Goal: Information Seeking & Learning: Check status

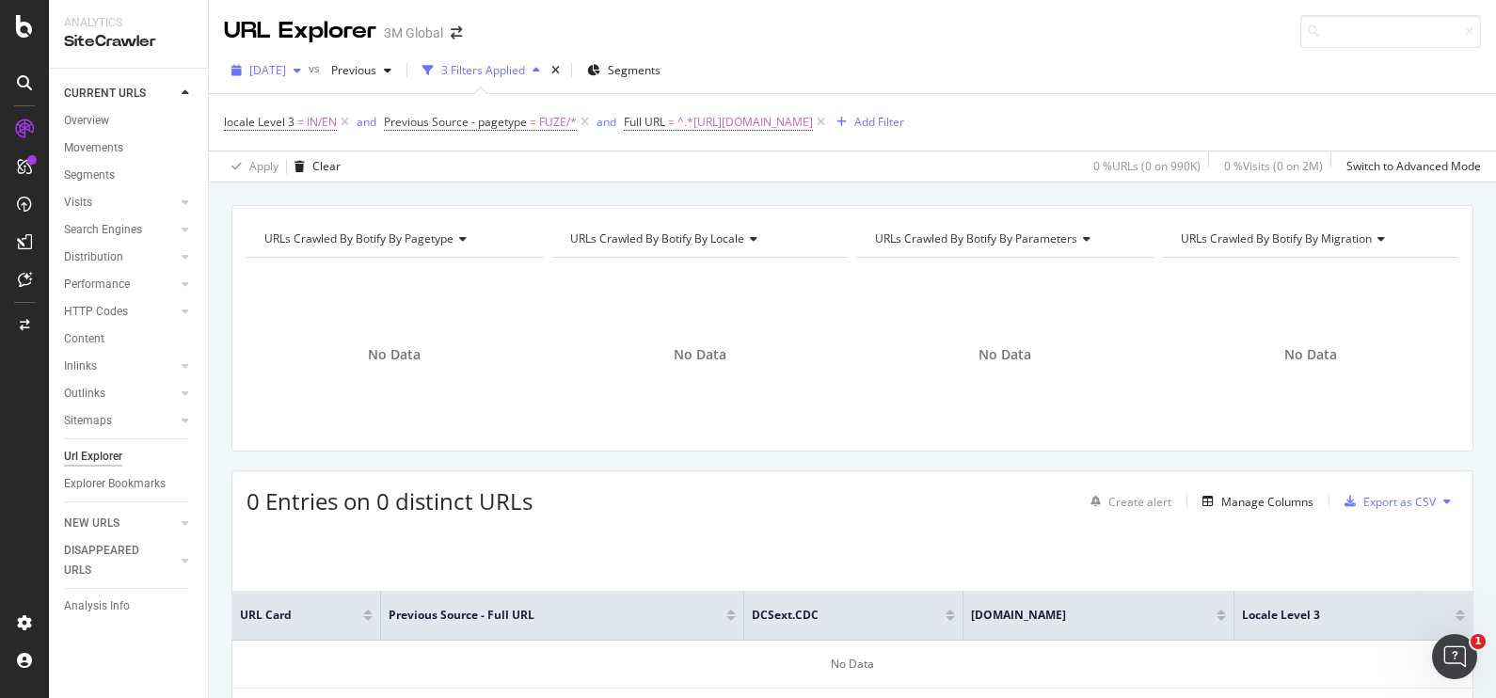
click at [286, 75] on span "[DATE]" at bounding box center [267, 70] width 37 height 16
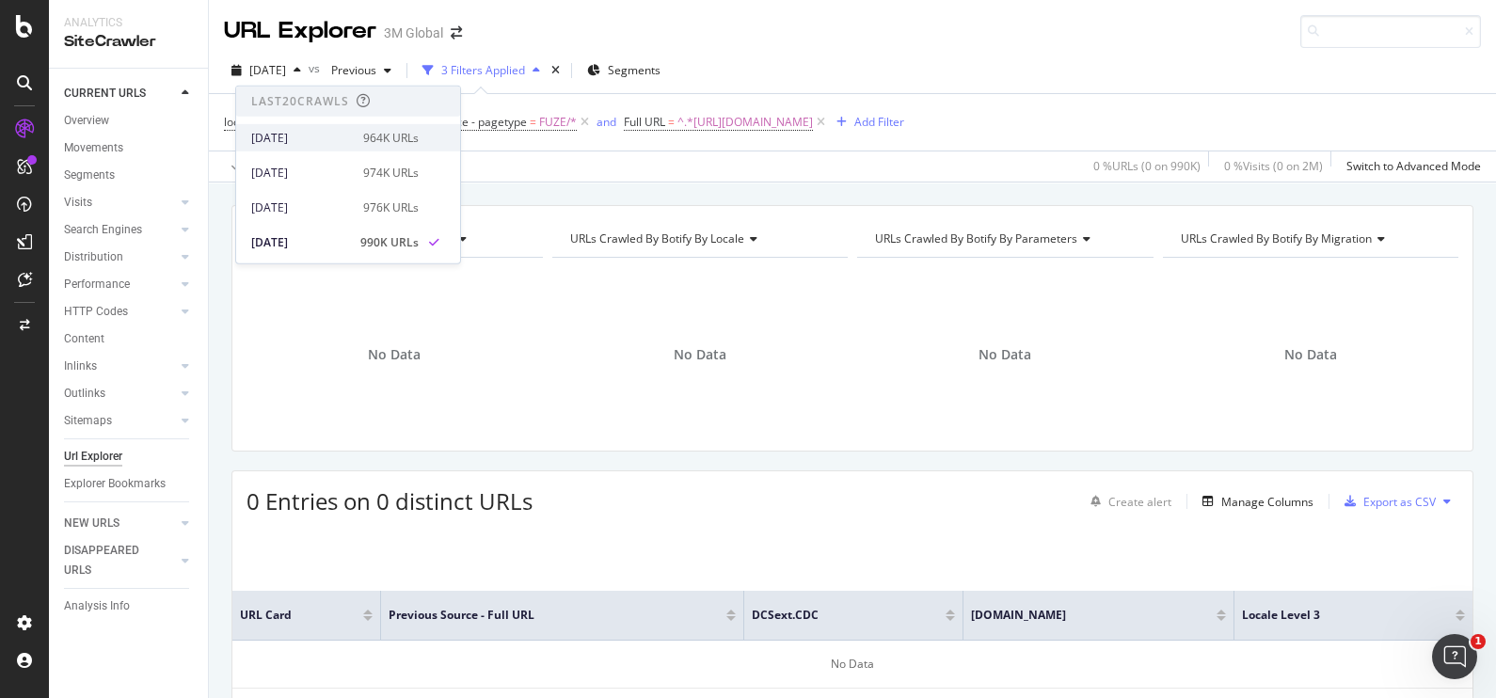
click at [339, 132] on div "[DATE]" at bounding box center [301, 137] width 101 height 17
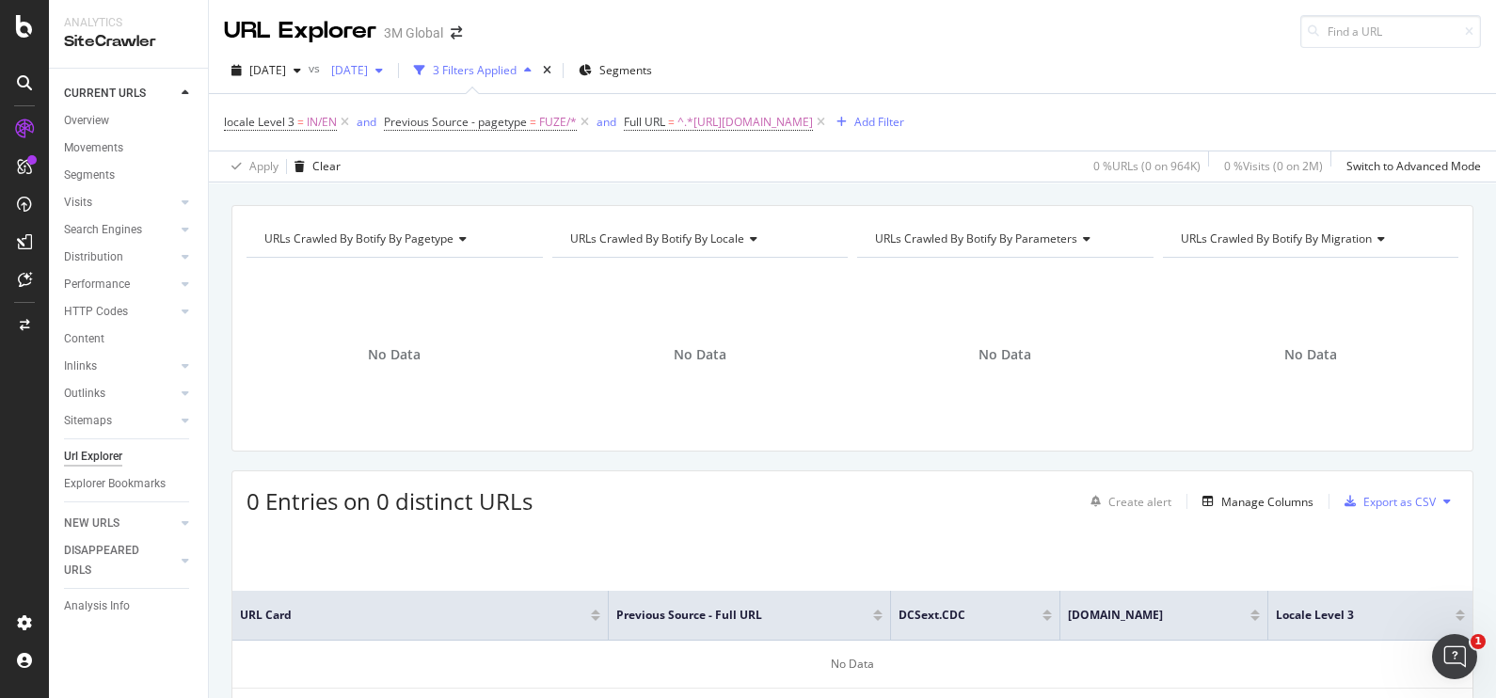
click at [390, 61] on div "[DATE]" at bounding box center [357, 70] width 67 height 28
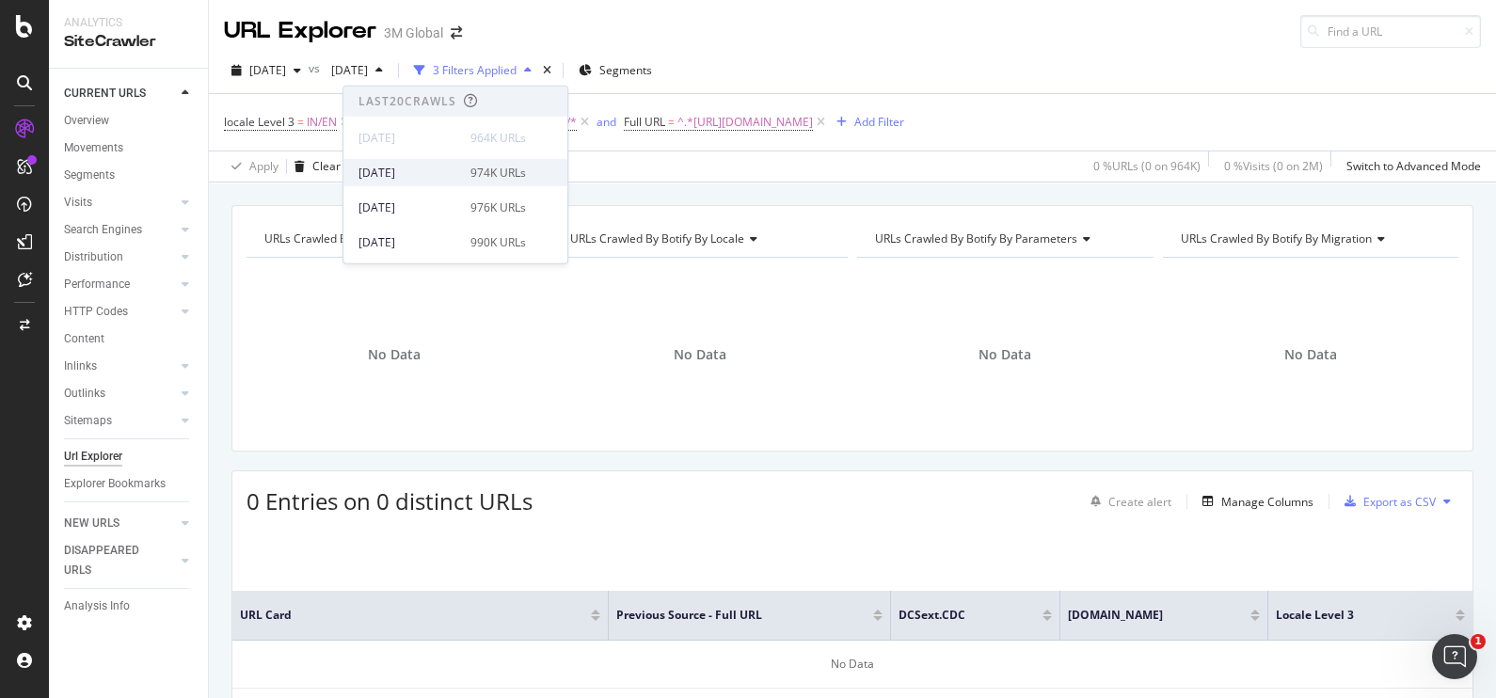
click at [413, 162] on div "[DATE] 974K URLs" at bounding box center [455, 172] width 224 height 27
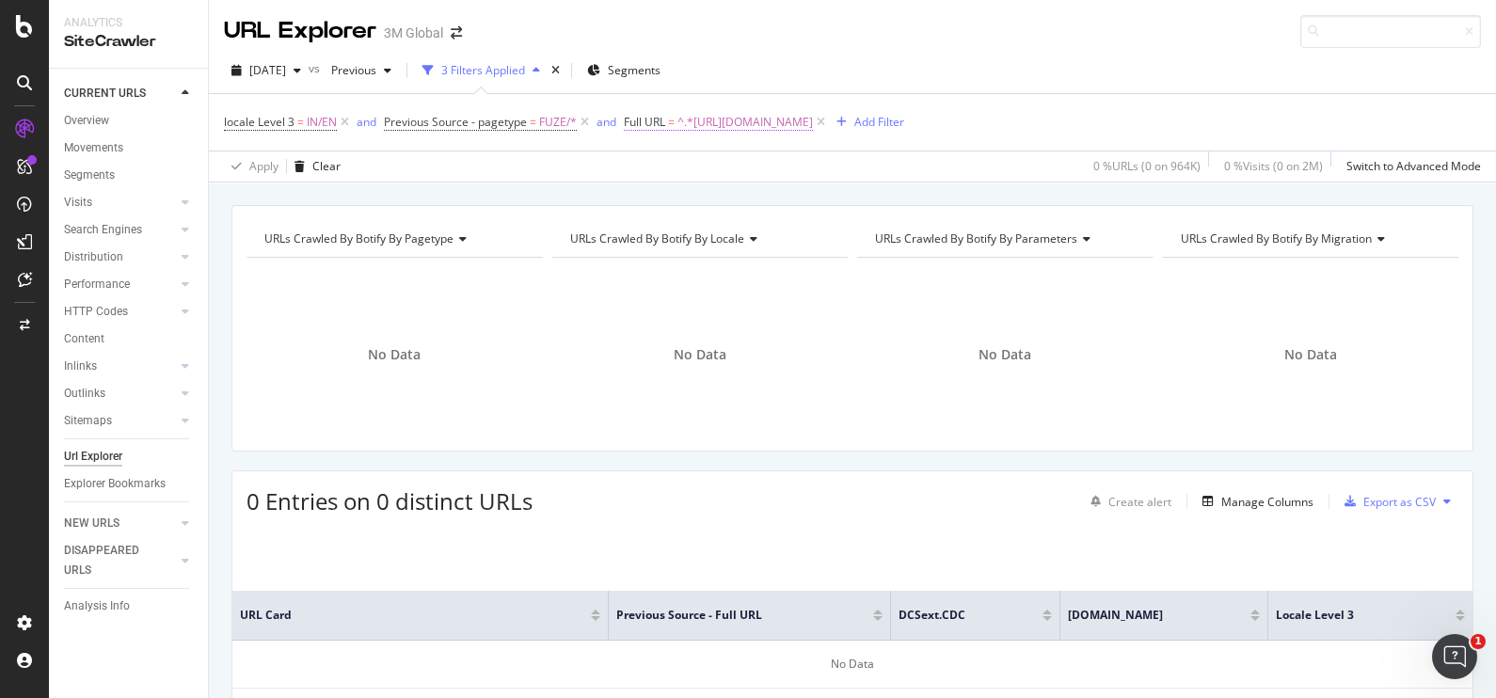
click at [813, 124] on span "^.*[URL][DOMAIN_NAME]" at bounding box center [744, 122] width 135 height 26
click at [794, 193] on input "[URL][DOMAIN_NAME]" at bounding box center [730, 199] width 178 height 30
paste input "orthodontics-in/product"
type input "[URL][DOMAIN_NAME]"
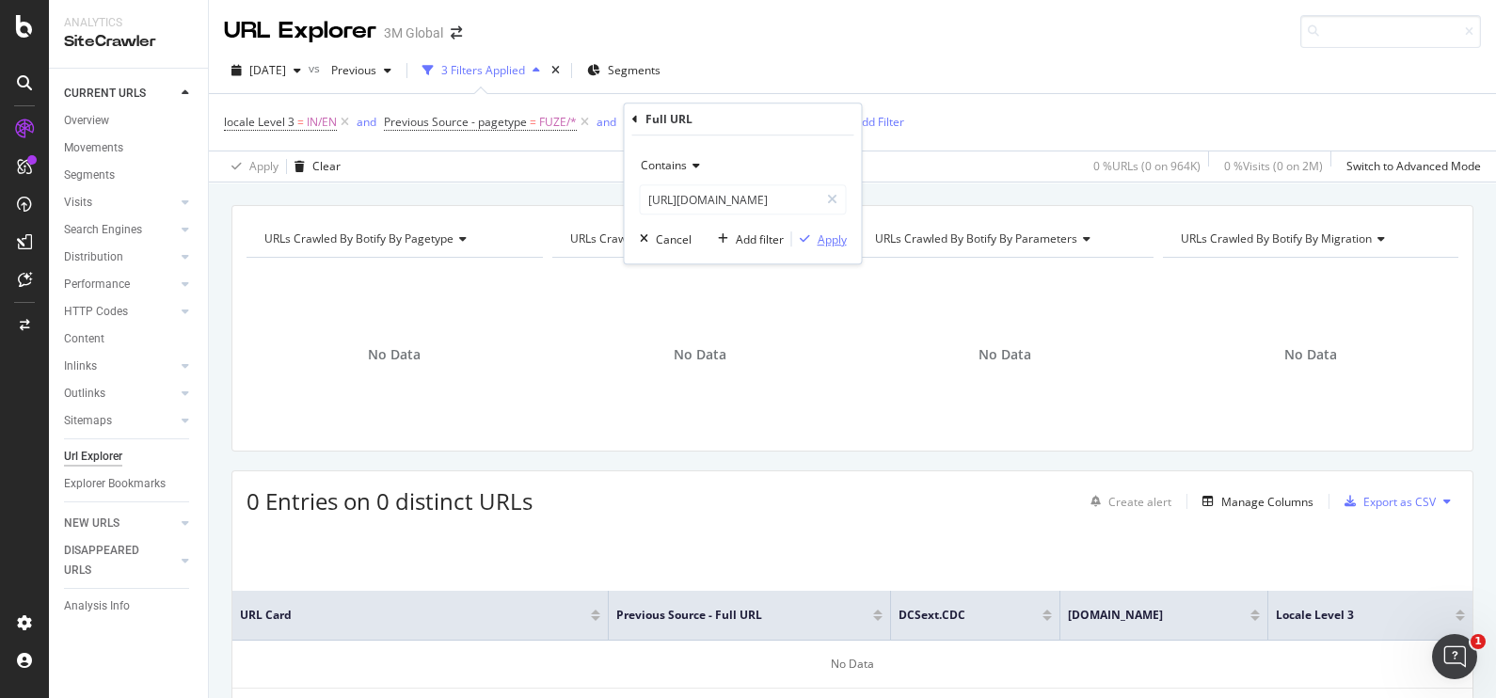
click at [811, 238] on div "button" at bounding box center [804, 238] width 25 height 11
click at [1470, 399] on div "URLs Crawled By Botify By pagetype Chart (by Value) Table Expand Export as CSV …" at bounding box center [852, 511] width 1287 height 613
